Goal: Task Accomplishment & Management: Complete application form

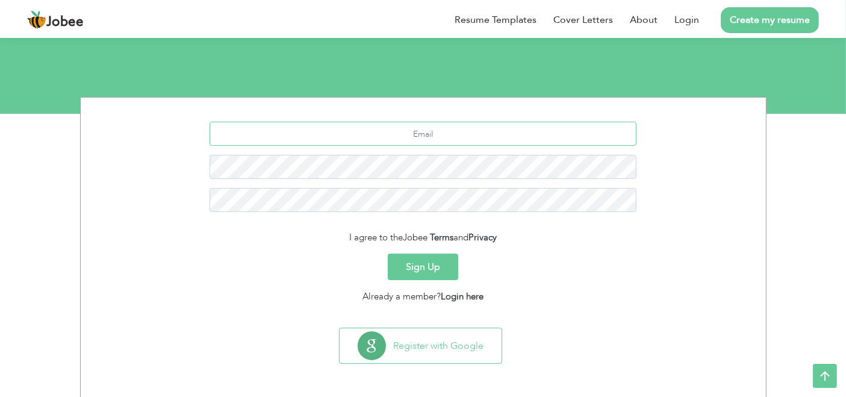
click at [485, 126] on input "text" at bounding box center [423, 134] width 427 height 24
type input "[EMAIL_ADDRESS][DOMAIN_NAME]"
click at [426, 266] on button "Sign Up" at bounding box center [423, 267] width 70 height 27
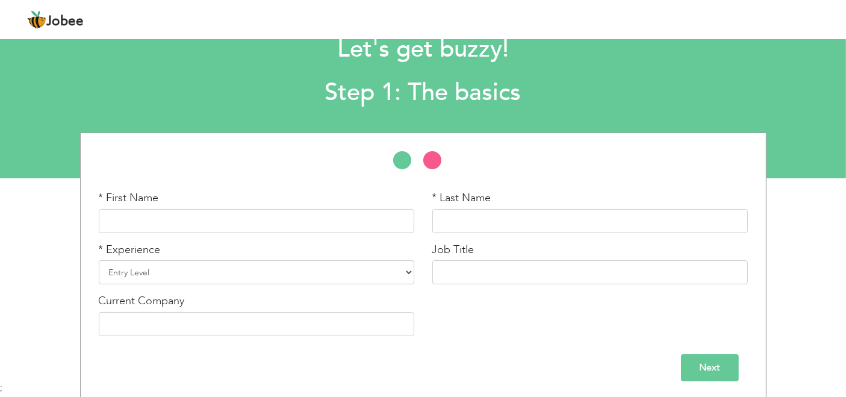
scroll to position [39, 0]
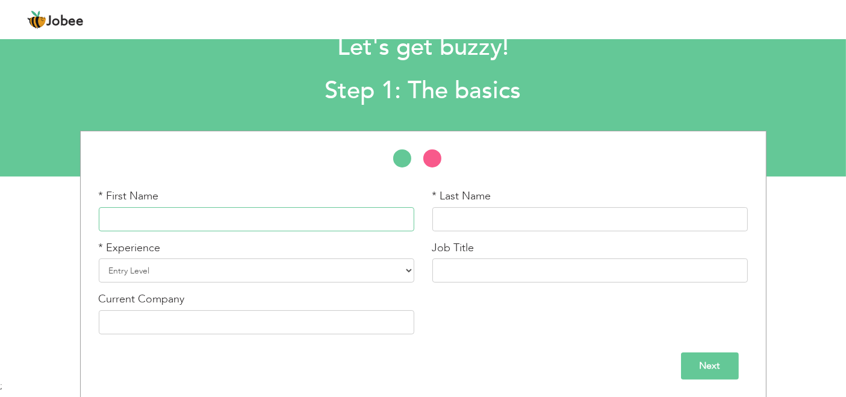
click at [349, 220] on input "text" at bounding box center [257, 219] width 316 height 24
type input "Muhammad Tahir"
type input "Ayub"
click at [389, 272] on select "Entry Level Less than 1 Year 1 Year 2 Years 3 Years 4 Years 5 Years 6 Years 7 Y…" at bounding box center [257, 270] width 316 height 24
select select "7"
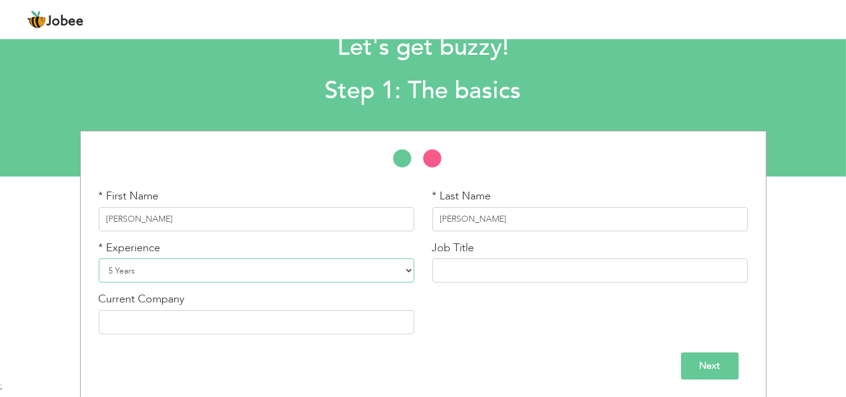
click at [99, 258] on select "Entry Level Less than 1 Year 1 Year 2 Years 3 Years 4 Years 5 Years 6 Years 7 Y…" at bounding box center [257, 270] width 316 height 24
click at [491, 270] on input "text" at bounding box center [590, 270] width 316 height 24
type input "Senior Document Controller"
click at [384, 314] on input "text" at bounding box center [257, 322] width 316 height 24
type input "[PERSON_NAME] Group of Construction Company"
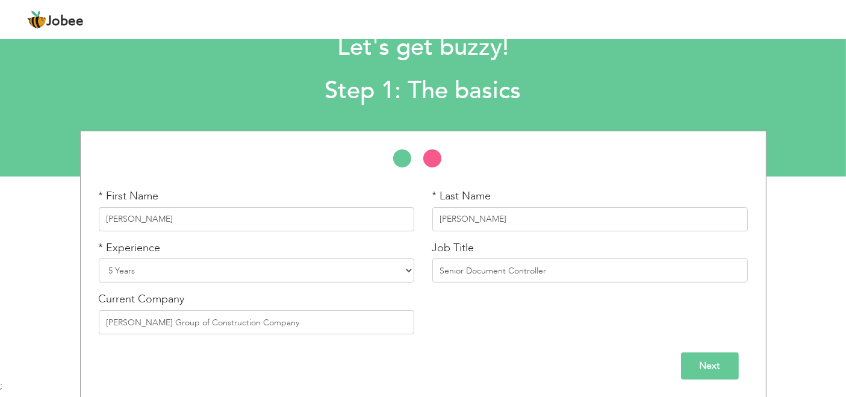
click at [697, 370] on input "Next" at bounding box center [710, 365] width 58 height 27
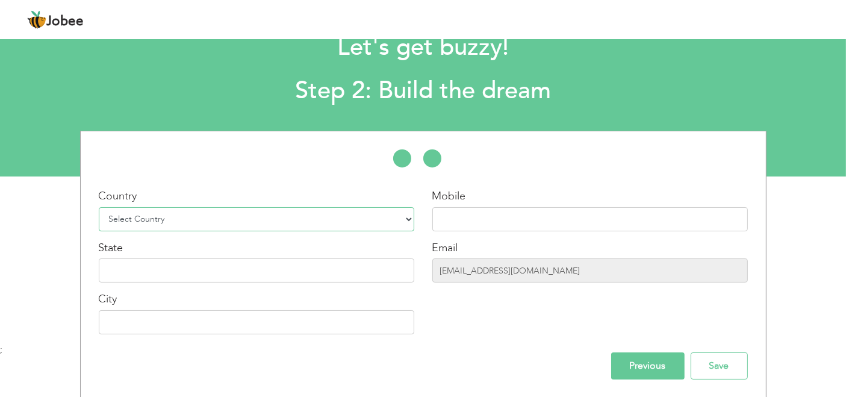
click at [269, 214] on select "Select Country Afghanistan Albania Algeria American Samoa Andorra Angola Anguil…" at bounding box center [257, 219] width 316 height 24
select select "166"
click at [99, 207] on select "Select Country Afghanistan Albania Algeria American Samoa Andorra Angola Anguil…" at bounding box center [257, 219] width 316 height 24
click at [492, 220] on input "text" at bounding box center [590, 219] width 316 height 24
type input "+923121536696"
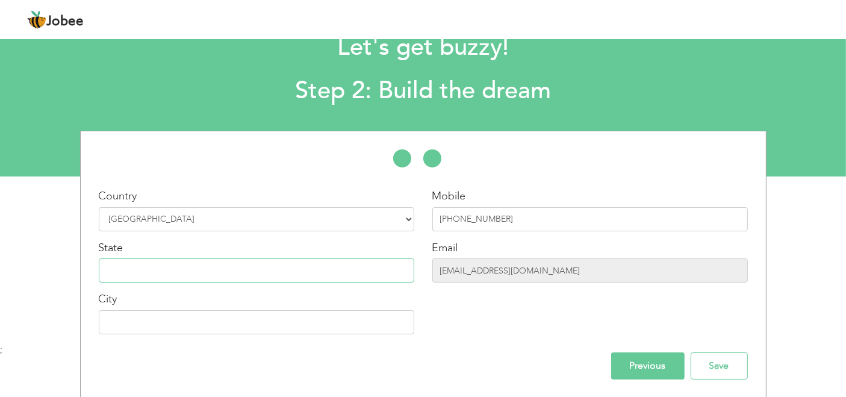
click at [370, 277] on input "text" at bounding box center [257, 270] width 316 height 24
type input "P"
type input "ICT"
click at [370, 325] on input "text" at bounding box center [257, 322] width 316 height 24
type input "[GEOGRAPHIC_DATA]"
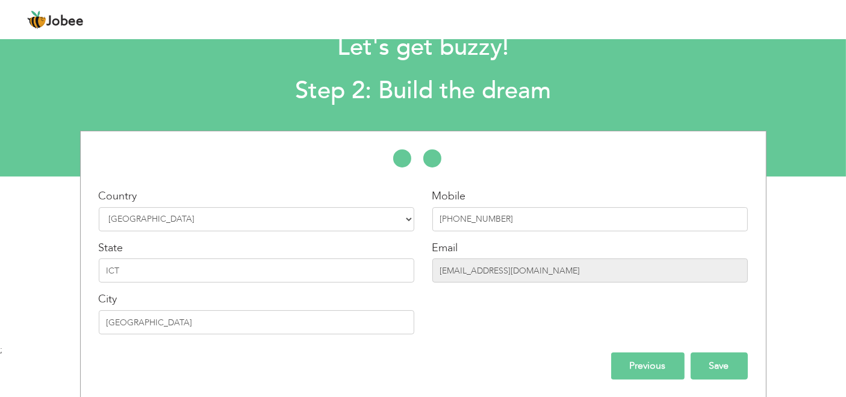
click at [713, 369] on input "Save" at bounding box center [719, 365] width 57 height 27
